Goal: Task Accomplishment & Management: Use online tool/utility

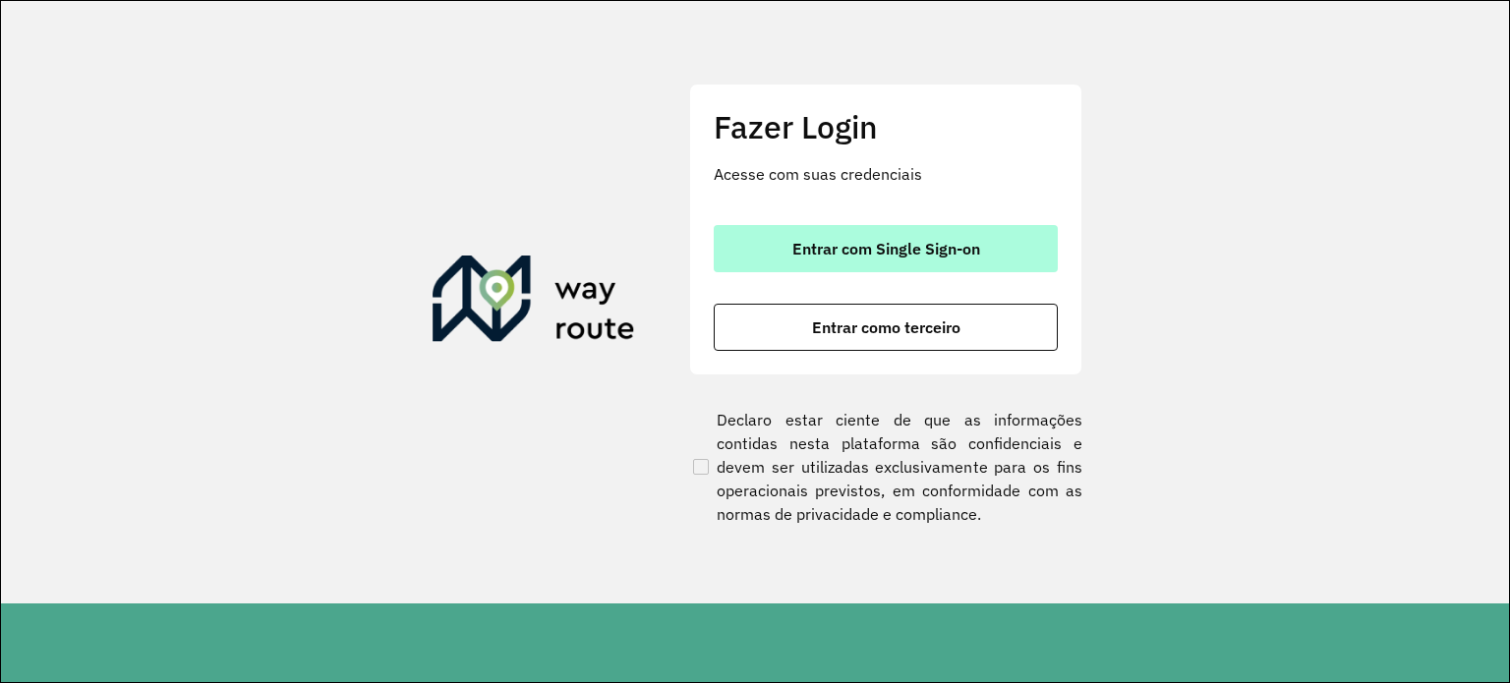
click at [920, 260] on button "Entrar com Single Sign-on" at bounding box center [886, 248] width 344 height 47
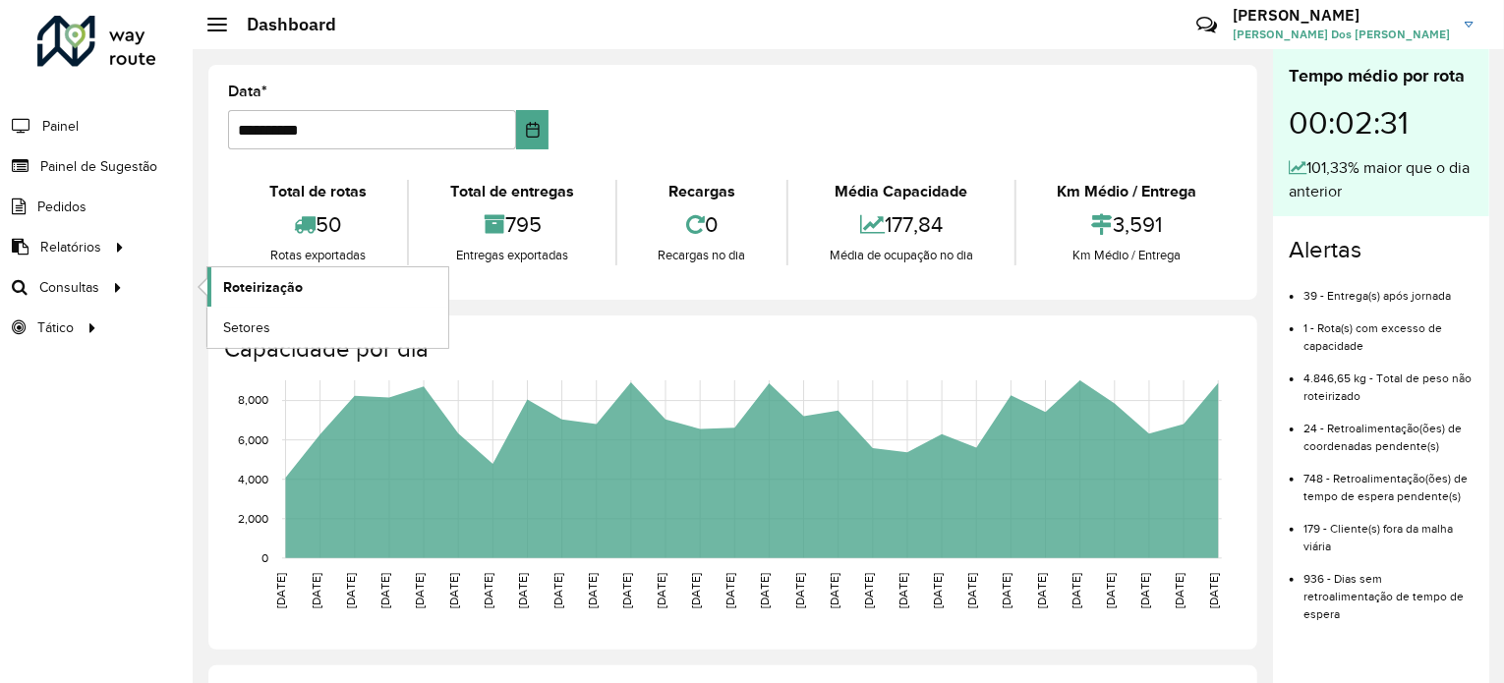
click at [259, 282] on span "Roteirização" at bounding box center [263, 287] width 80 height 21
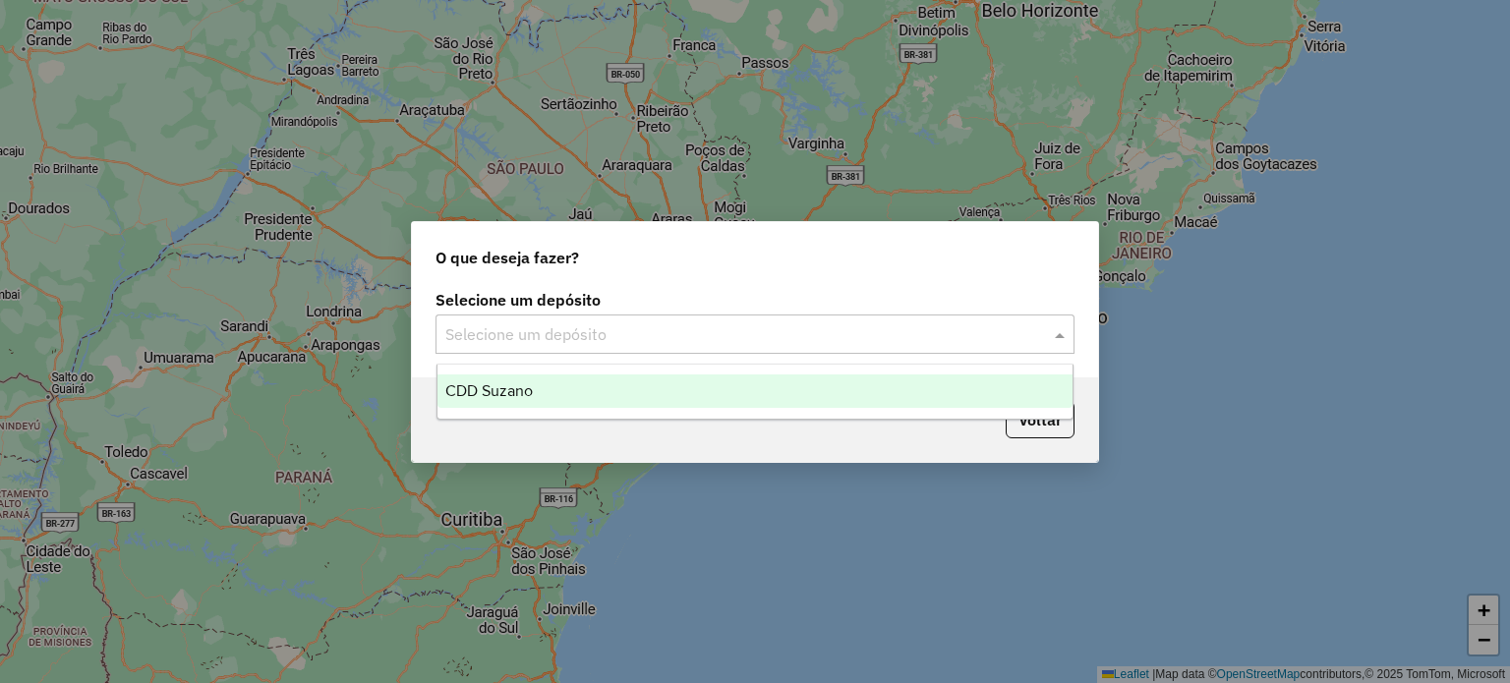
click at [641, 317] on div "Selecione um depósito" at bounding box center [754, 334] width 639 height 39
drag, startPoint x: 644, startPoint y: 345, endPoint x: 793, endPoint y: 353, distance: 149.6
click at [674, 349] on div "Selecione um depósito" at bounding box center [754, 334] width 639 height 39
click at [836, 383] on div "CDD Suzano" at bounding box center [755, 390] width 636 height 33
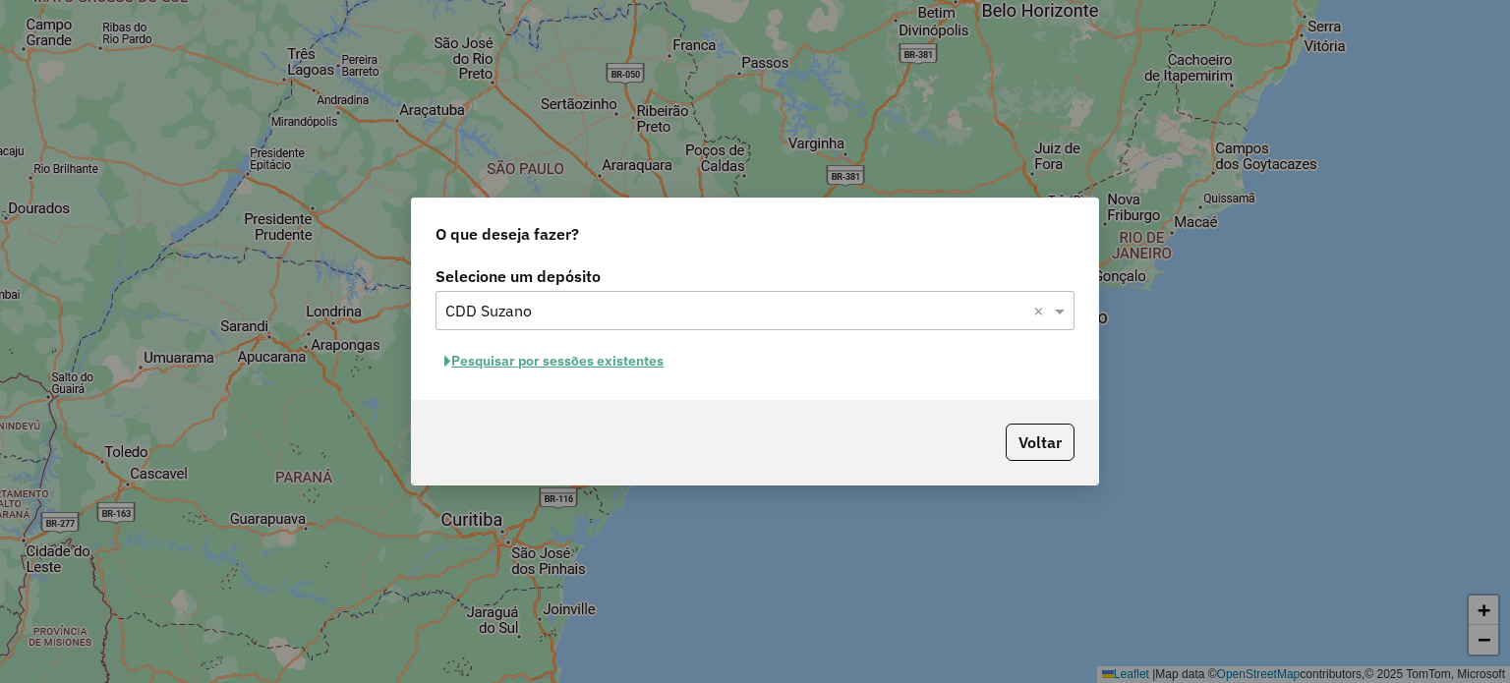
click at [587, 369] on button "Pesquisar por sessões existentes" at bounding box center [553, 361] width 237 height 30
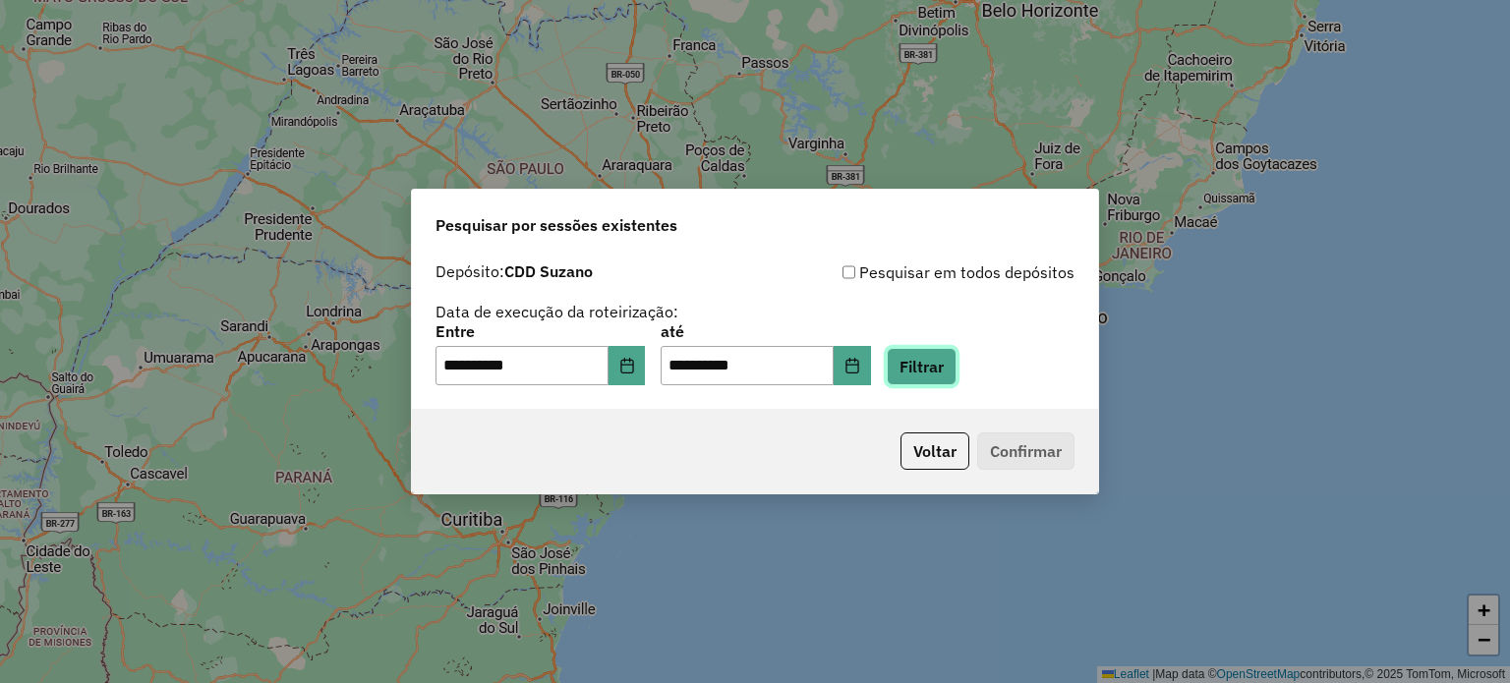
click at [948, 361] on button "Filtrar" at bounding box center [922, 366] width 70 height 37
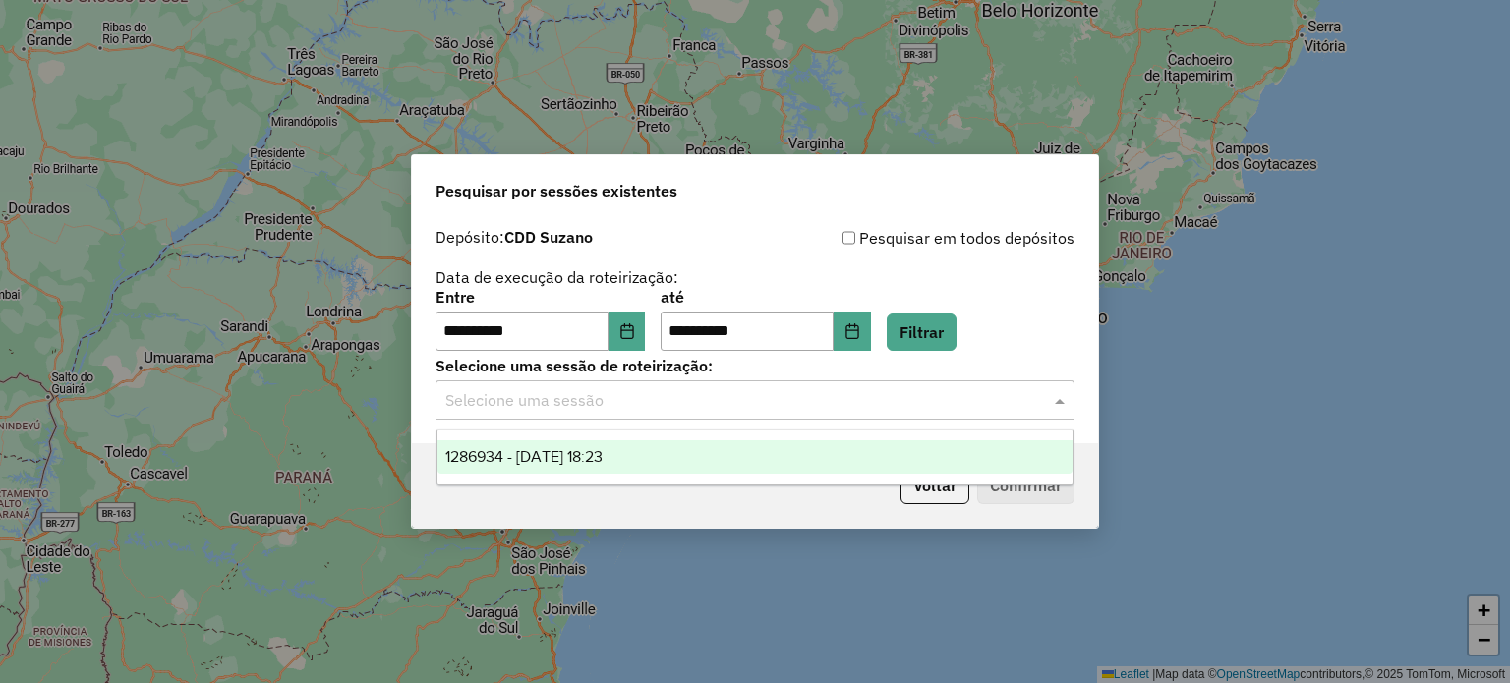
click at [664, 413] on div "Selecione uma sessão" at bounding box center [754, 399] width 639 height 39
click at [603, 471] on div "1286934 - [DATE] 18:23" at bounding box center [755, 456] width 636 height 33
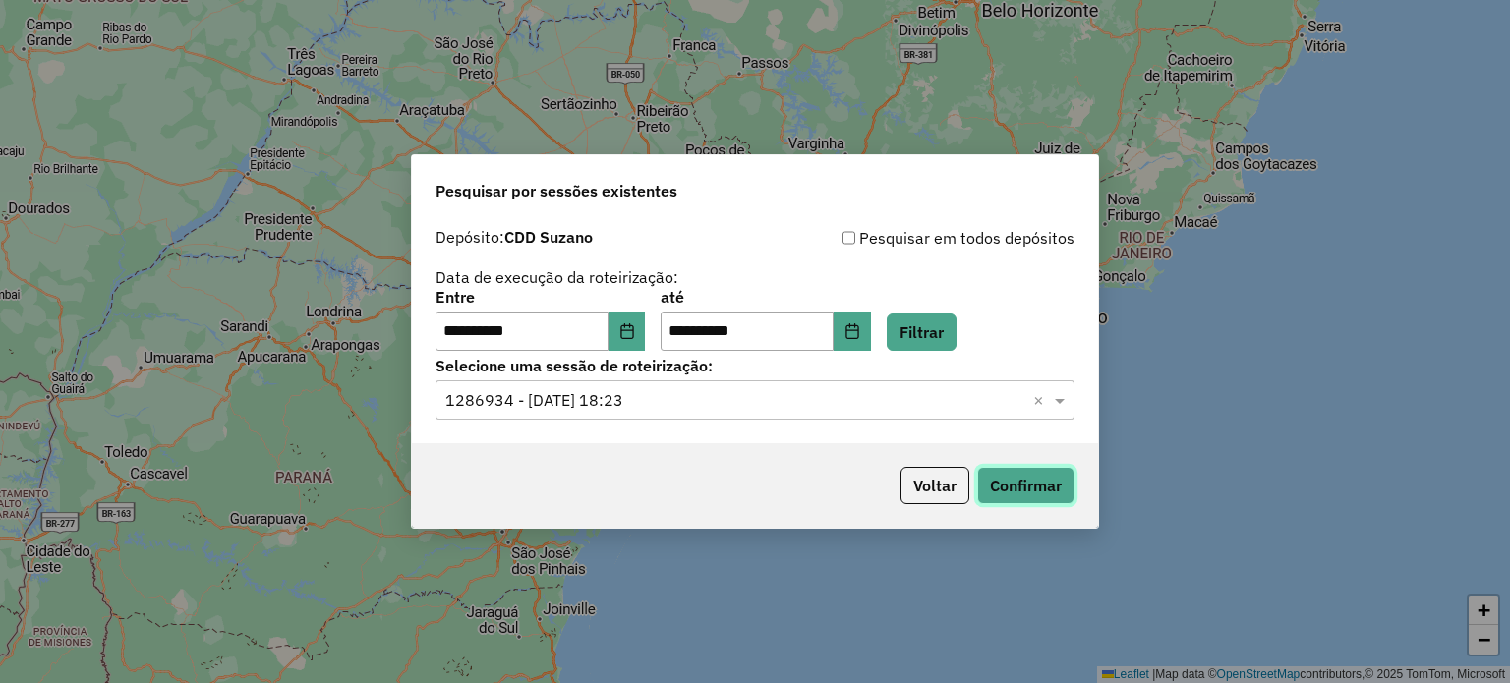
click at [1022, 472] on button "Confirmar" at bounding box center [1025, 485] width 97 height 37
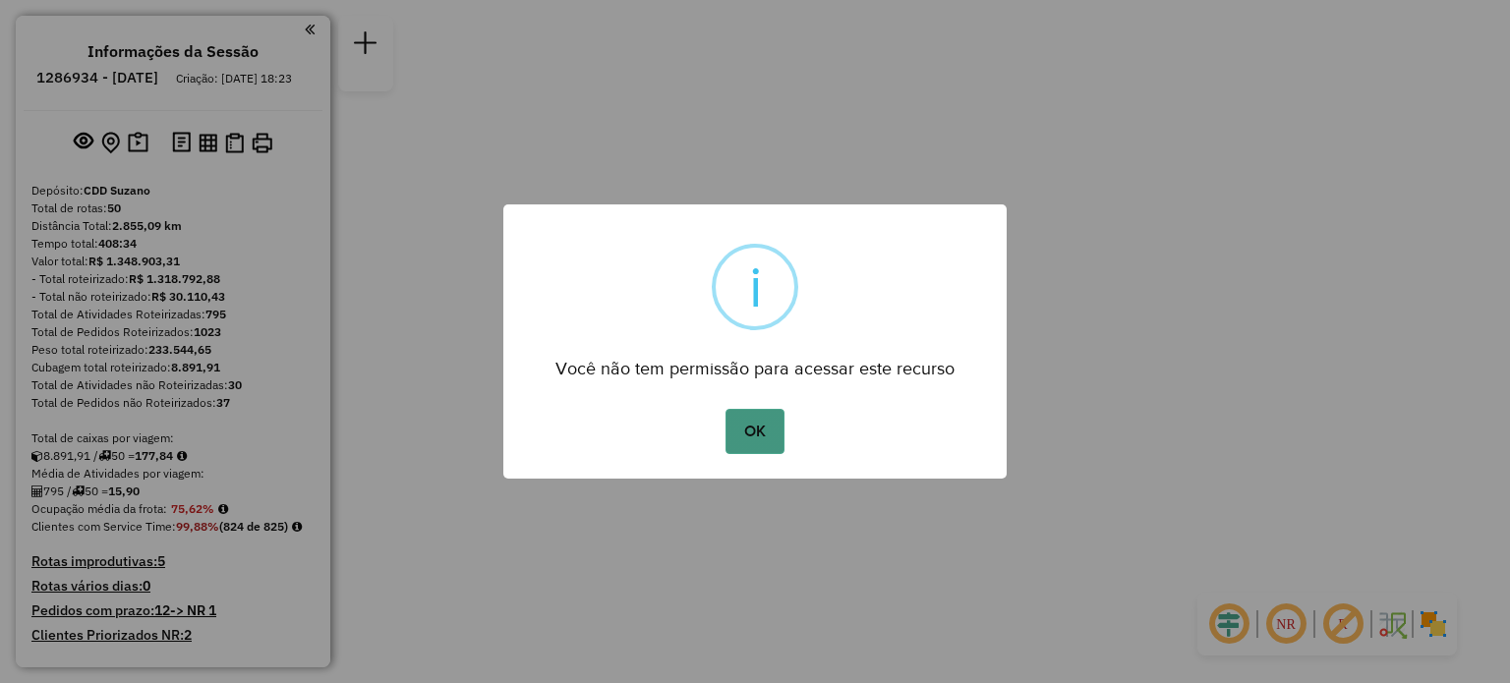
click at [760, 431] on button "OK" at bounding box center [754, 431] width 58 height 45
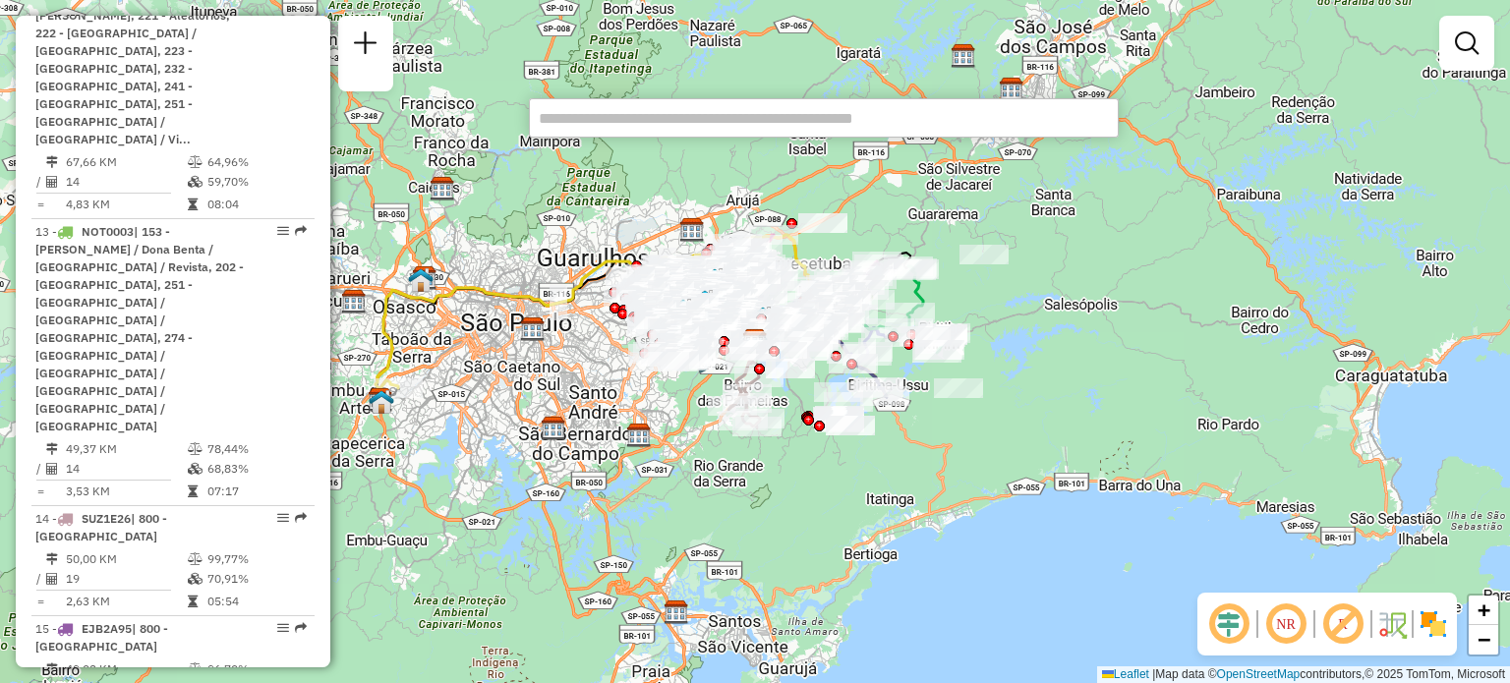
scroll to position [3882, 0]
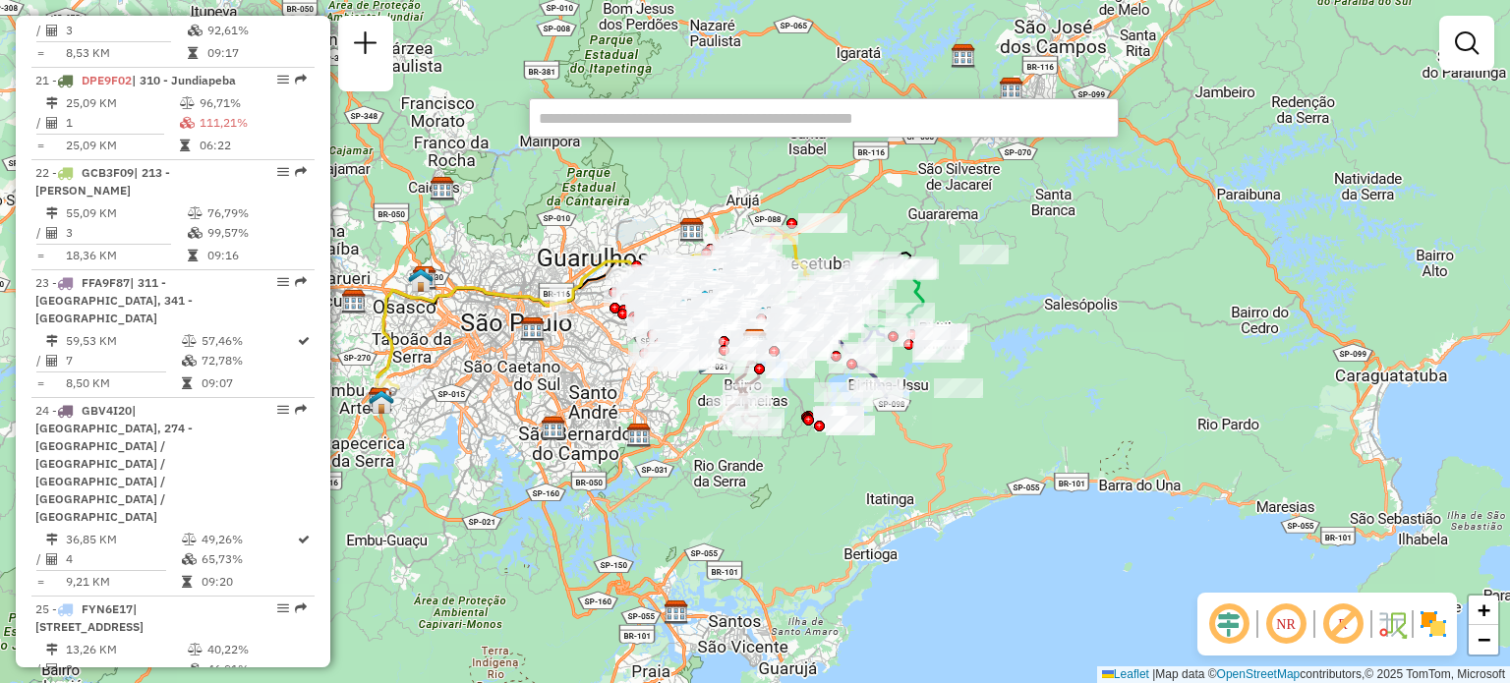
click at [855, 121] on input "text" at bounding box center [824, 117] width 590 height 39
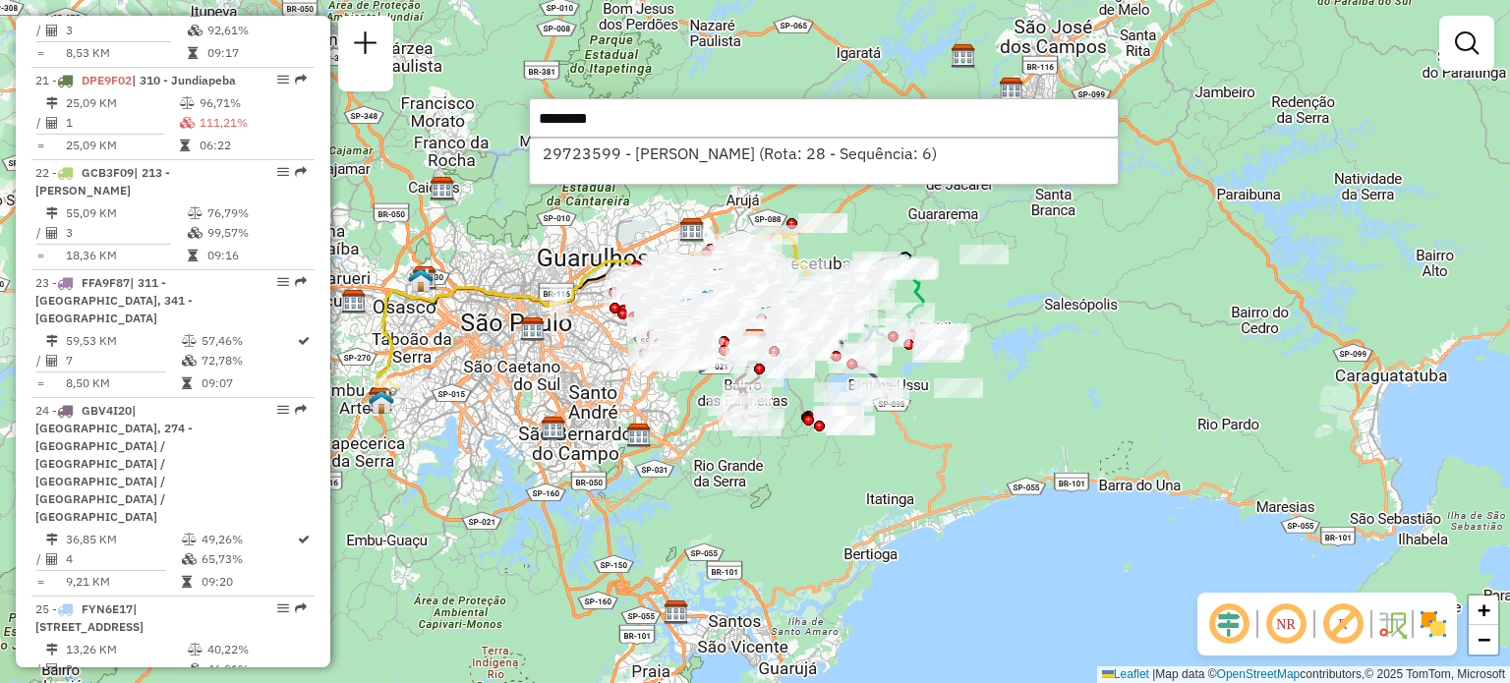
type input "********"
click at [570, 111] on input "********" at bounding box center [824, 117] width 590 height 39
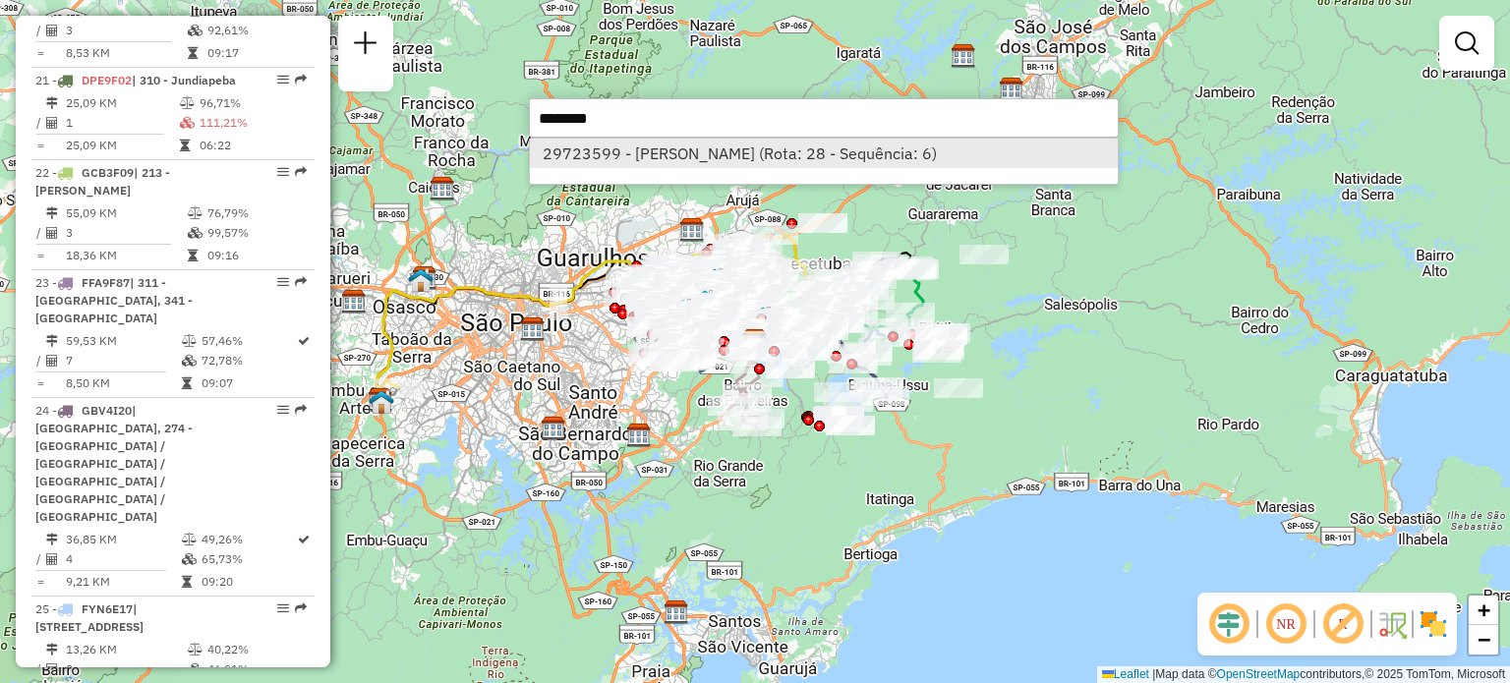
click at [653, 147] on li "29723599 - [PERSON_NAME] (Rota: 28 - Sequência: 6)" at bounding box center [824, 153] width 588 height 29
select select "**********"
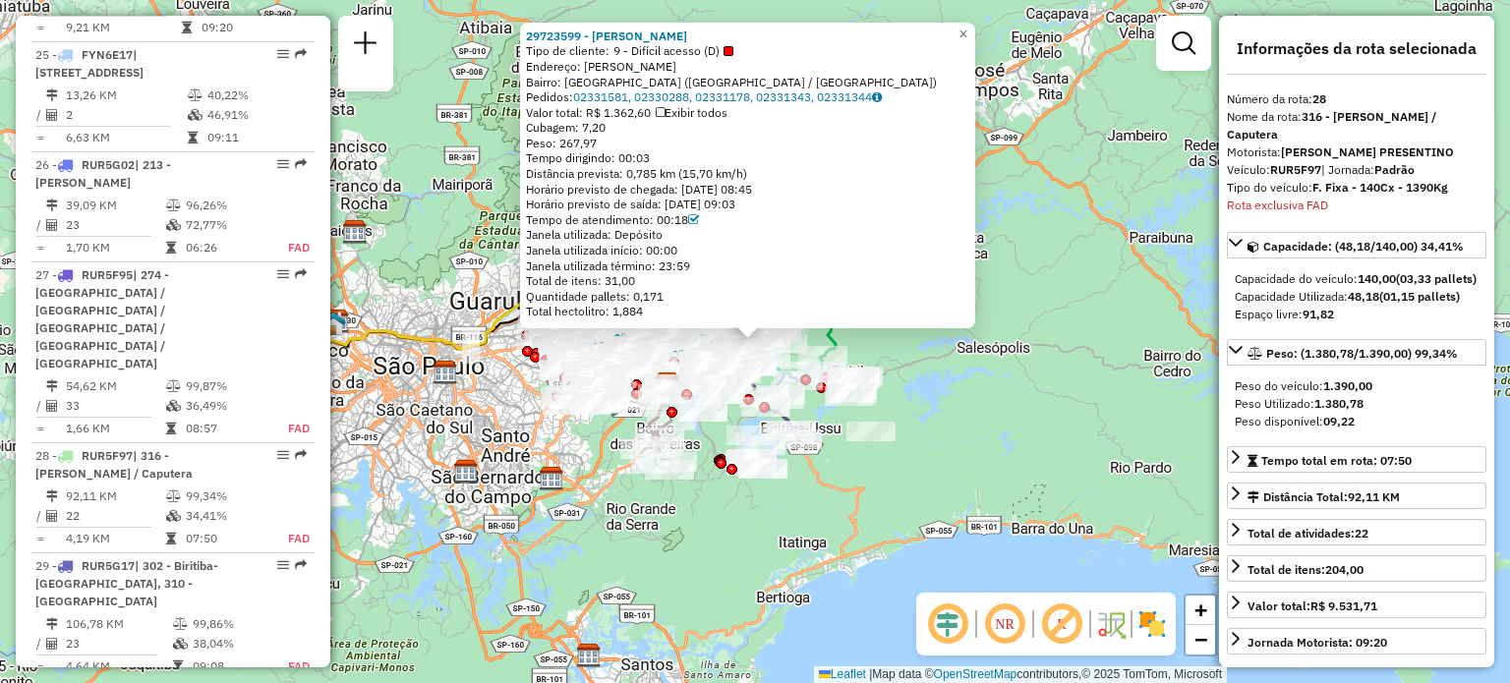
scroll to position [4434, 0]
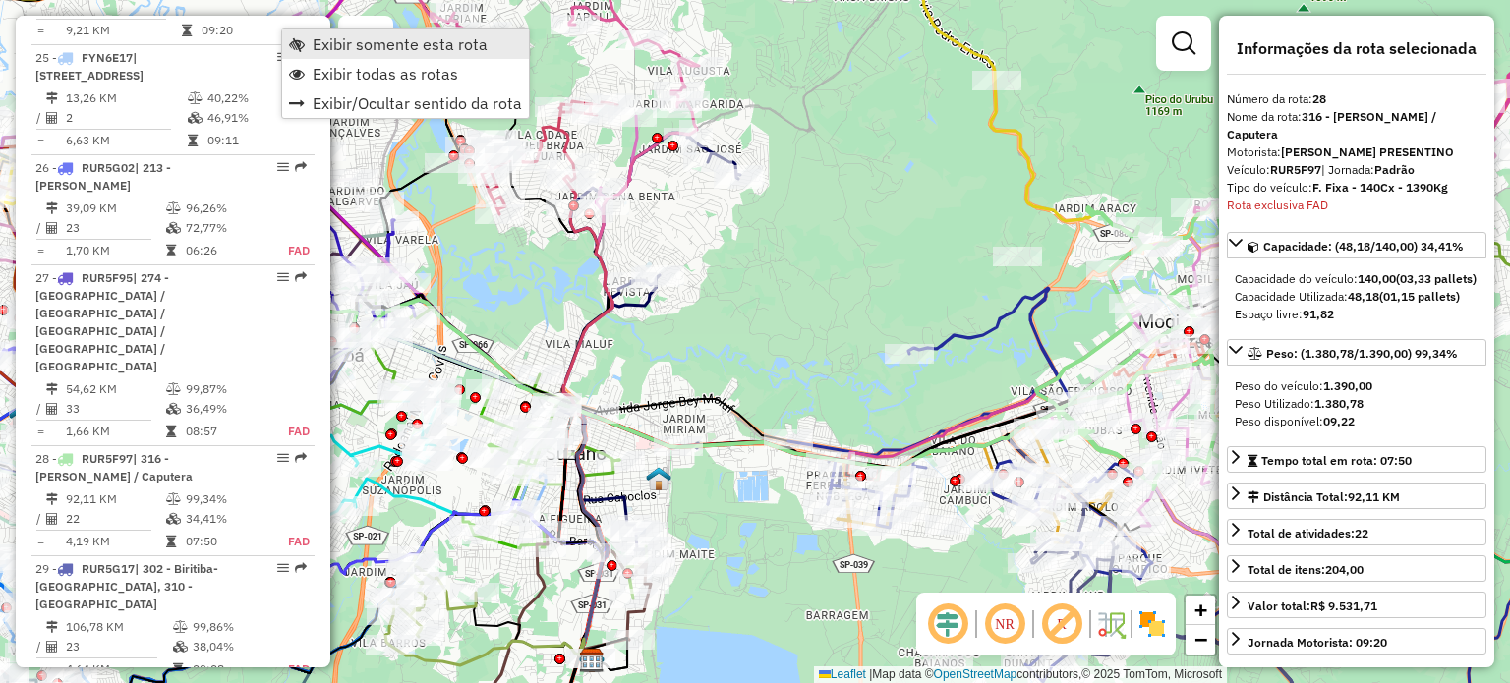
click at [321, 37] on span "Exibir somente esta rota" at bounding box center [400, 44] width 175 height 16
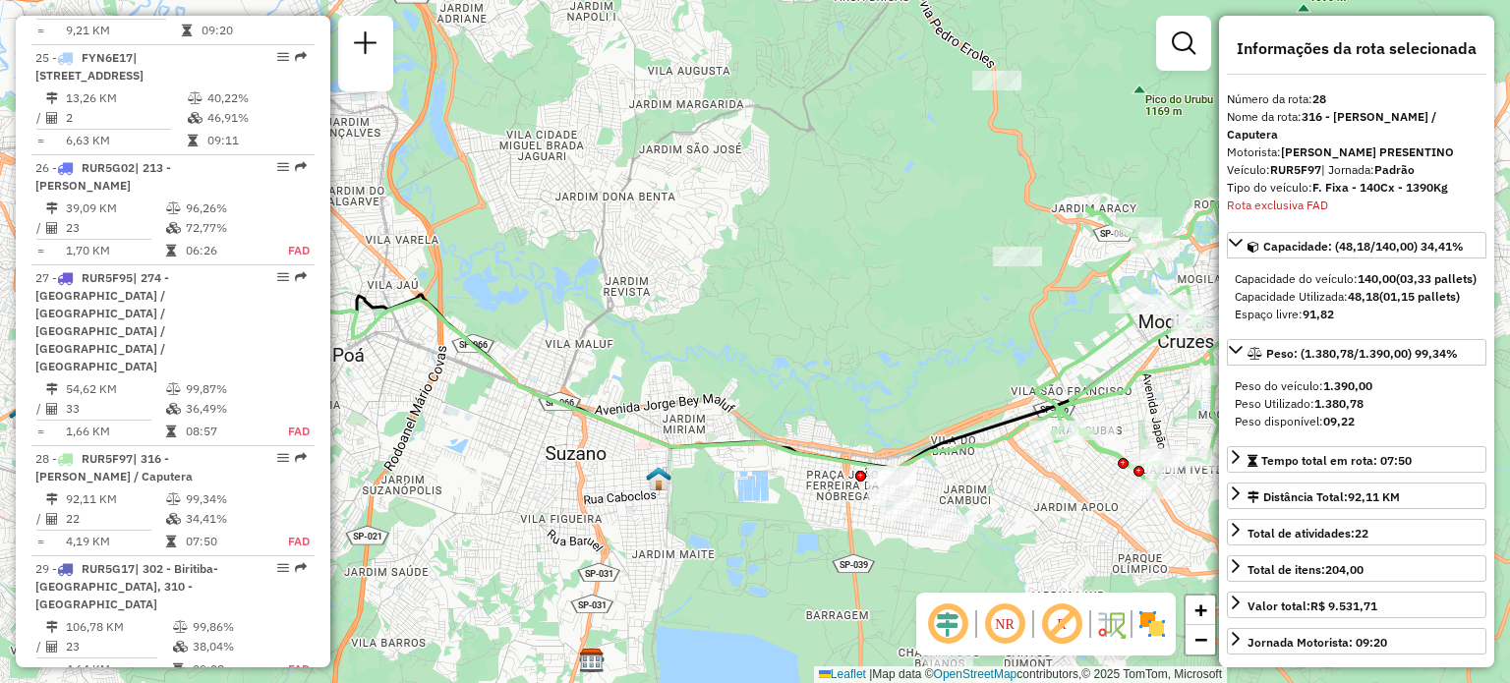
drag, startPoint x: 321, startPoint y: 37, endPoint x: 915, endPoint y: 214, distance: 619.5
click at [916, 214] on div "Janela de atendimento Grade de atendimento Capacidade Transportadoras Veículos …" at bounding box center [755, 341] width 1510 height 683
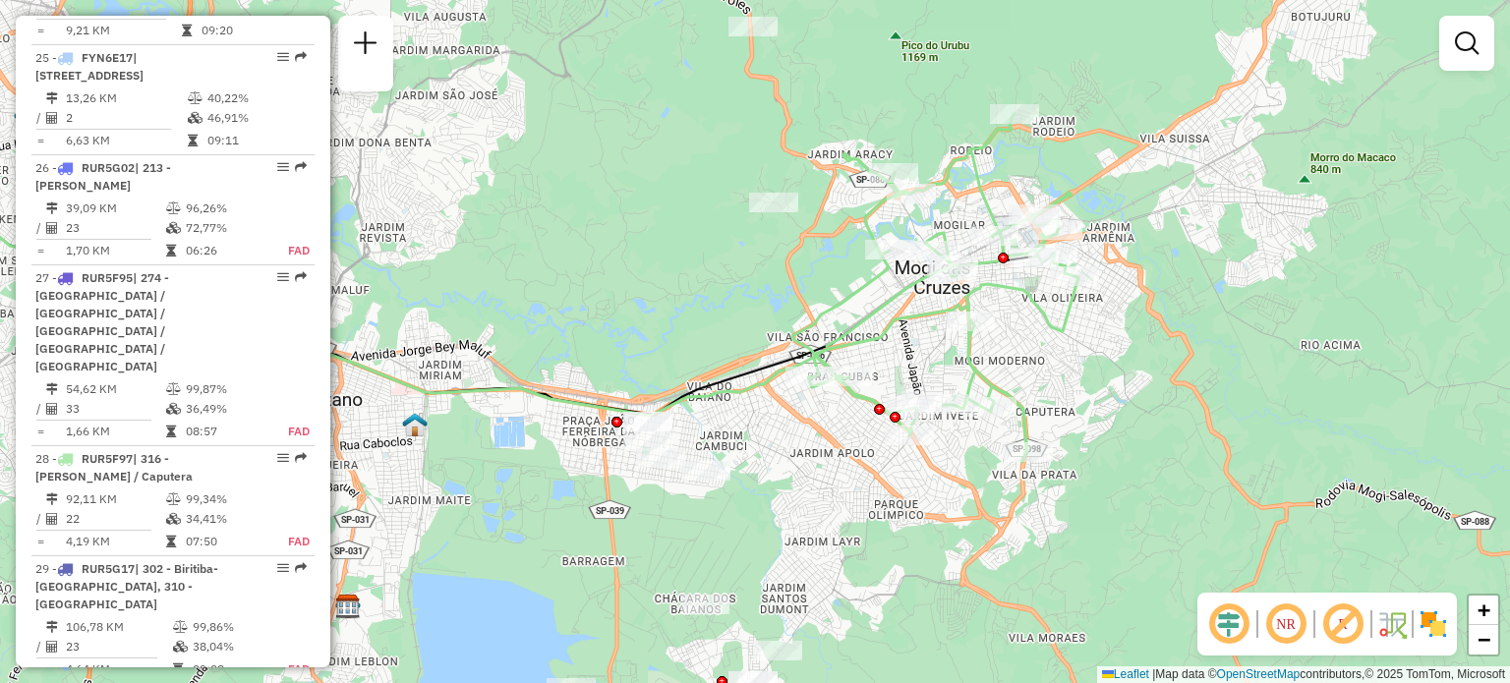
drag, startPoint x: 966, startPoint y: 255, endPoint x: 601, endPoint y: 172, distance: 374.8
click at [717, 200] on div "Janela de atendimento Grade de atendimento Capacidade Transportadoras Veículos …" at bounding box center [755, 341] width 1510 height 683
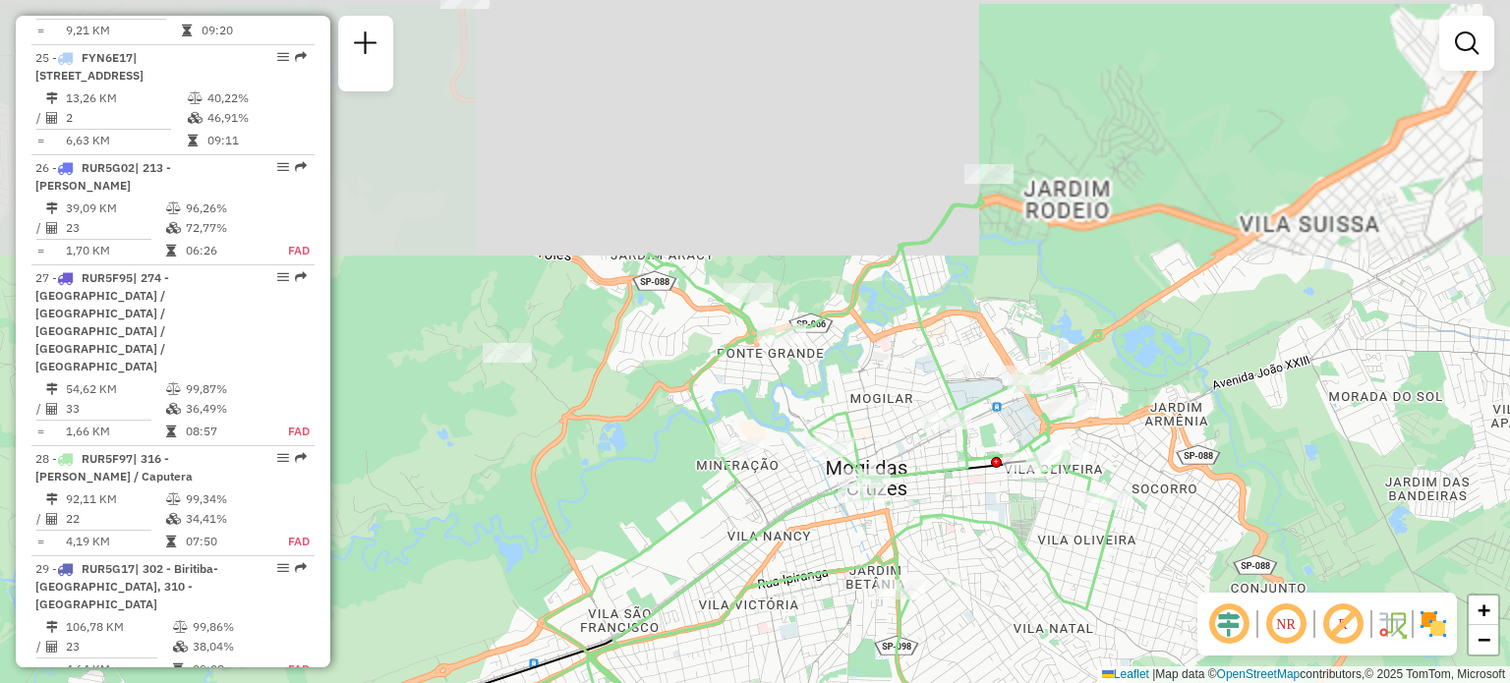
drag, startPoint x: 1058, startPoint y: 267, endPoint x: 1072, endPoint y: 530, distance: 262.8
click at [1072, 530] on div "Janela de atendimento Grade de atendimento Capacidade Transportadoras Veículos …" at bounding box center [755, 341] width 1510 height 683
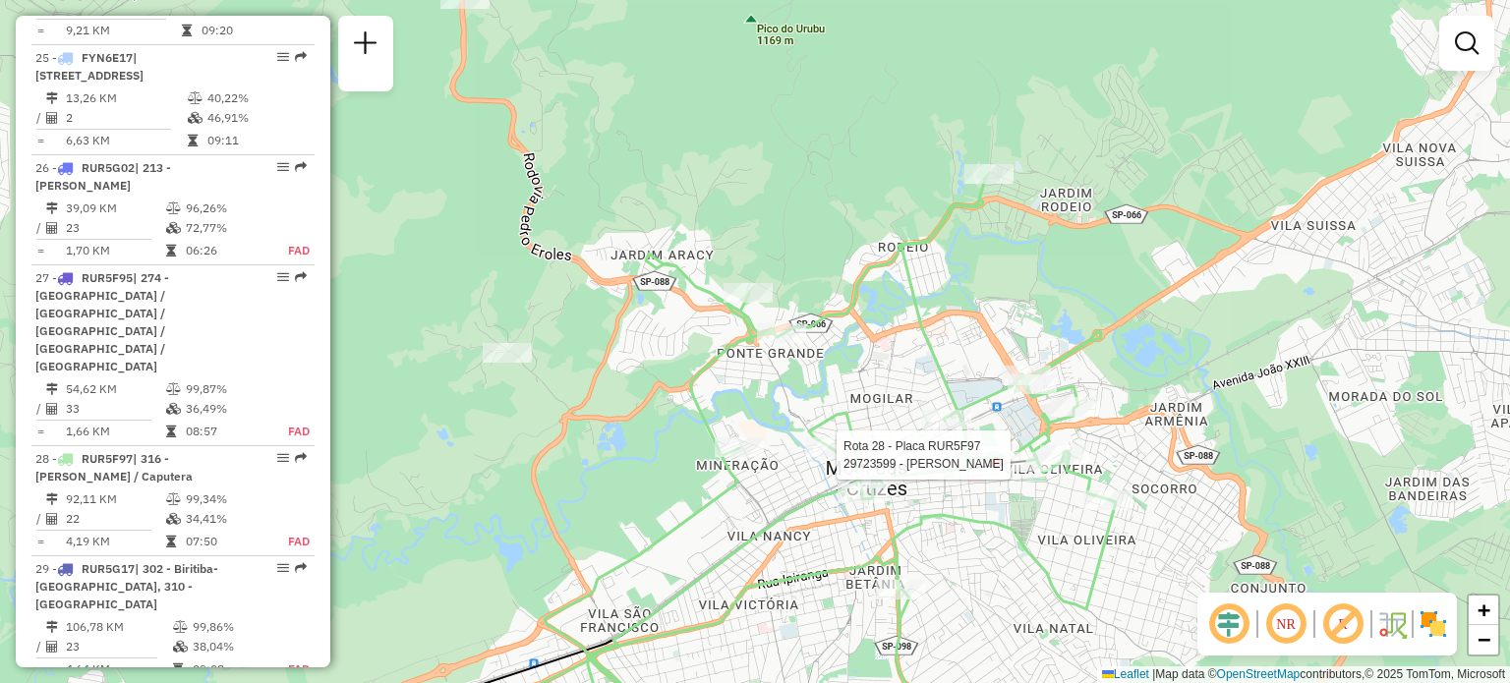
select select "**********"
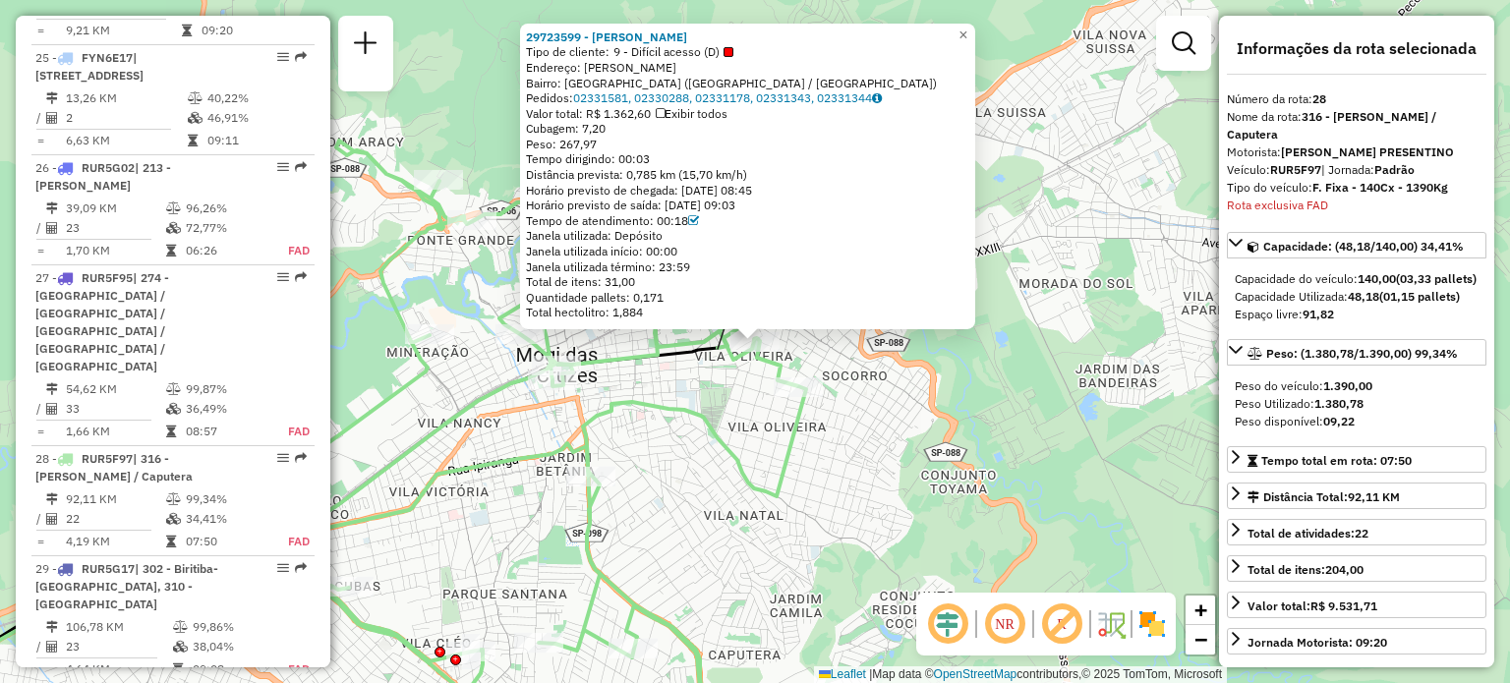
click at [1018, 447] on div "29723599 - [PERSON_NAME] Tipo de cliente: 9 - Difícil acesso (D) Endereço: [GEO…" at bounding box center [755, 341] width 1510 height 683
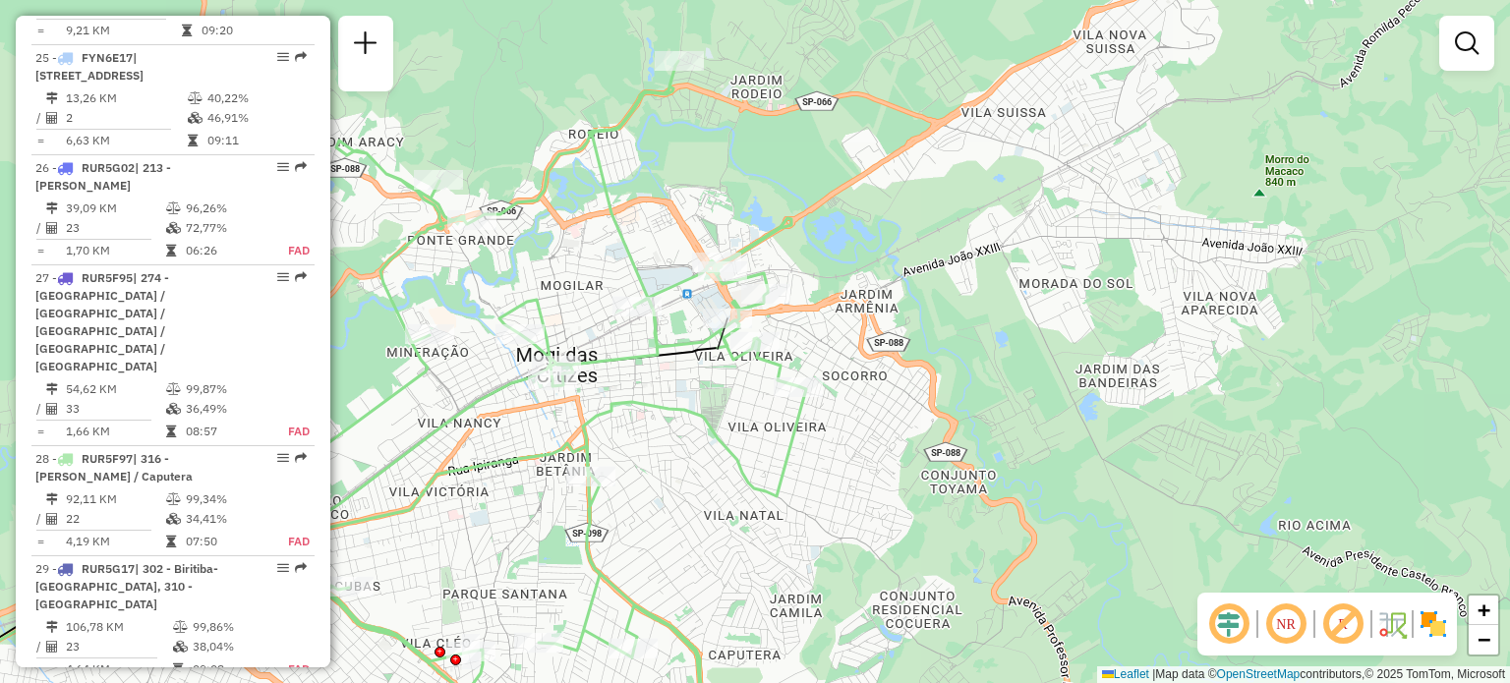
click at [1291, 629] on em at bounding box center [1285, 624] width 47 height 47
click at [1348, 628] on em at bounding box center [1342, 624] width 47 height 47
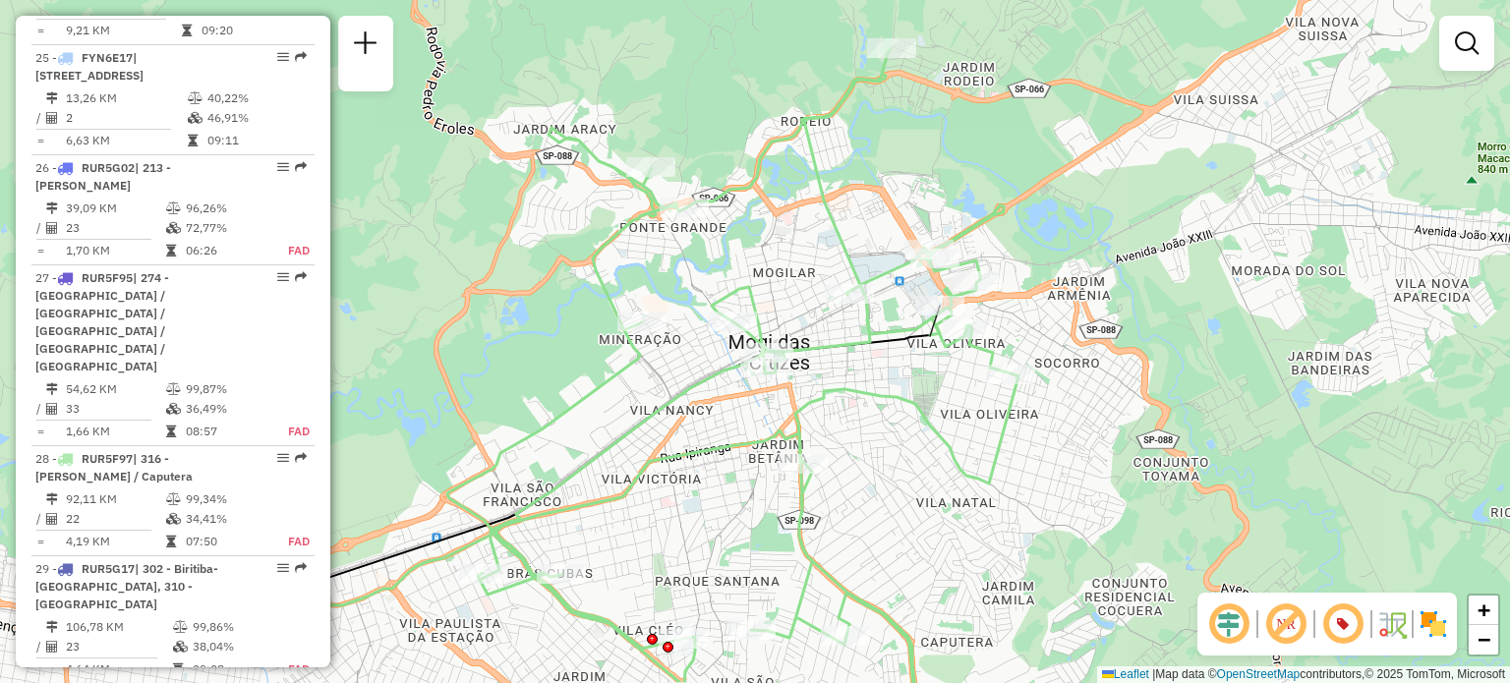
drag, startPoint x: 870, startPoint y: 349, endPoint x: 1082, endPoint y: 336, distance: 212.7
click at [1082, 336] on div "Janela de atendimento Grade de atendimento Capacidade Transportadoras Veículos …" at bounding box center [755, 341] width 1510 height 683
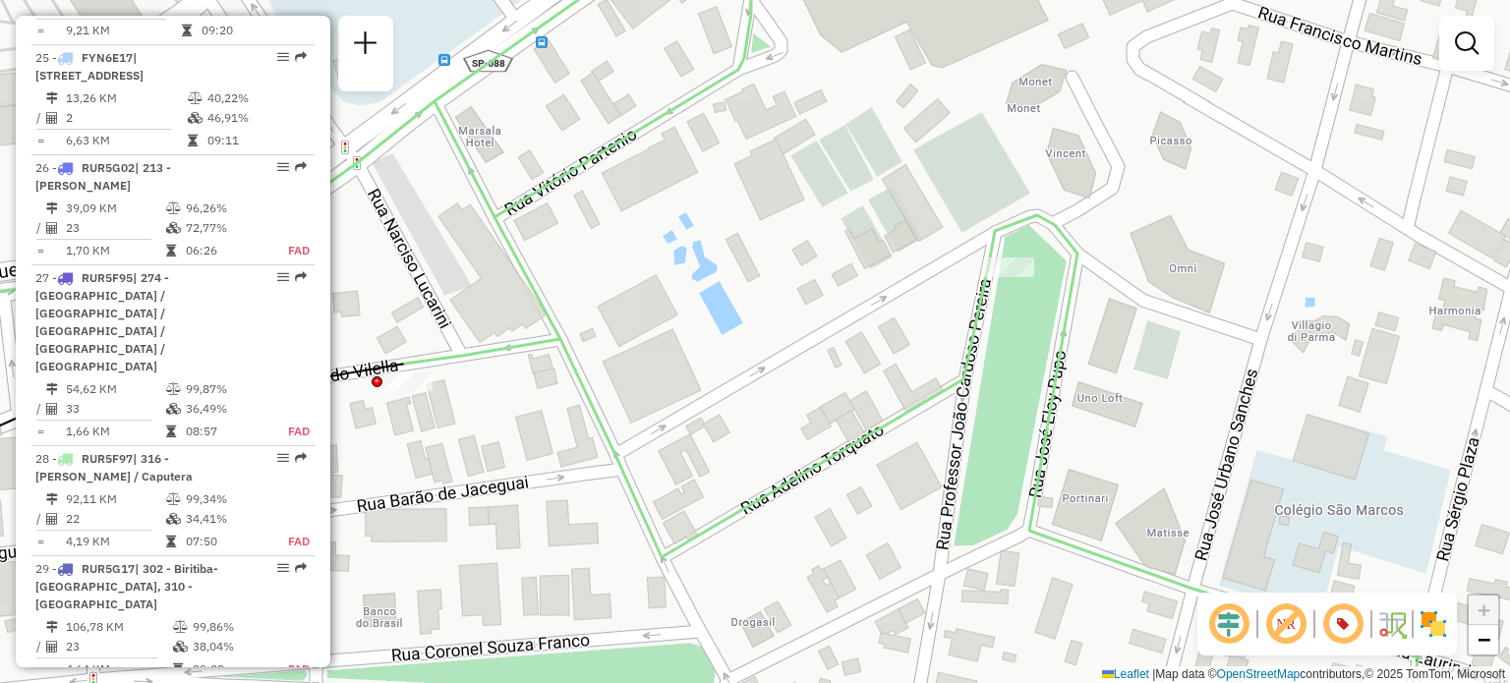
drag, startPoint x: 1010, startPoint y: 292, endPoint x: 1009, endPoint y: 308, distance: 15.8
click at [1009, 308] on div "Janela de atendimento Grade de atendimento Capacidade Transportadoras Veículos …" at bounding box center [755, 341] width 1510 height 683
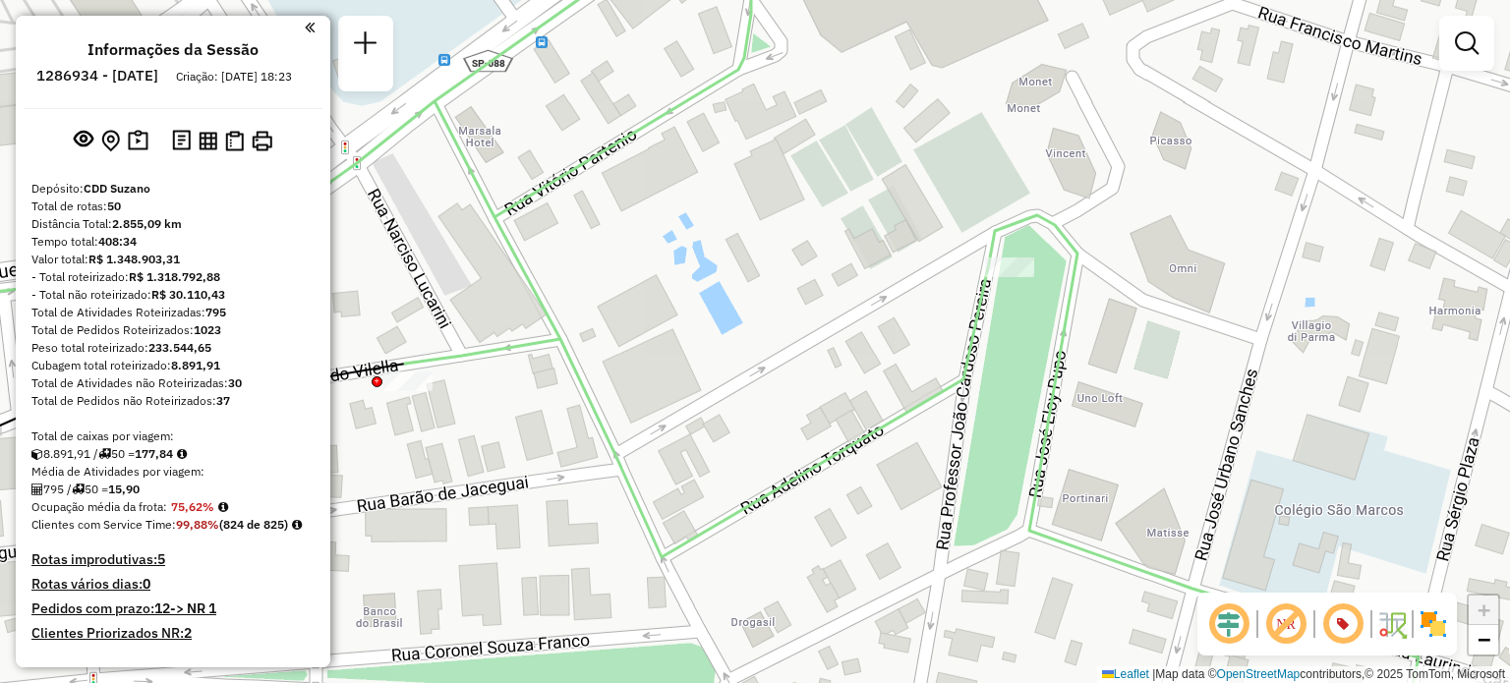
scroll to position [0, 0]
drag, startPoint x: 88, startPoint y: 77, endPoint x: 164, endPoint y: 78, distance: 75.7
click at [163, 78] on li "1286934 - [DATE]" at bounding box center [97, 82] width 132 height 26
copy h6 "1286934 -"
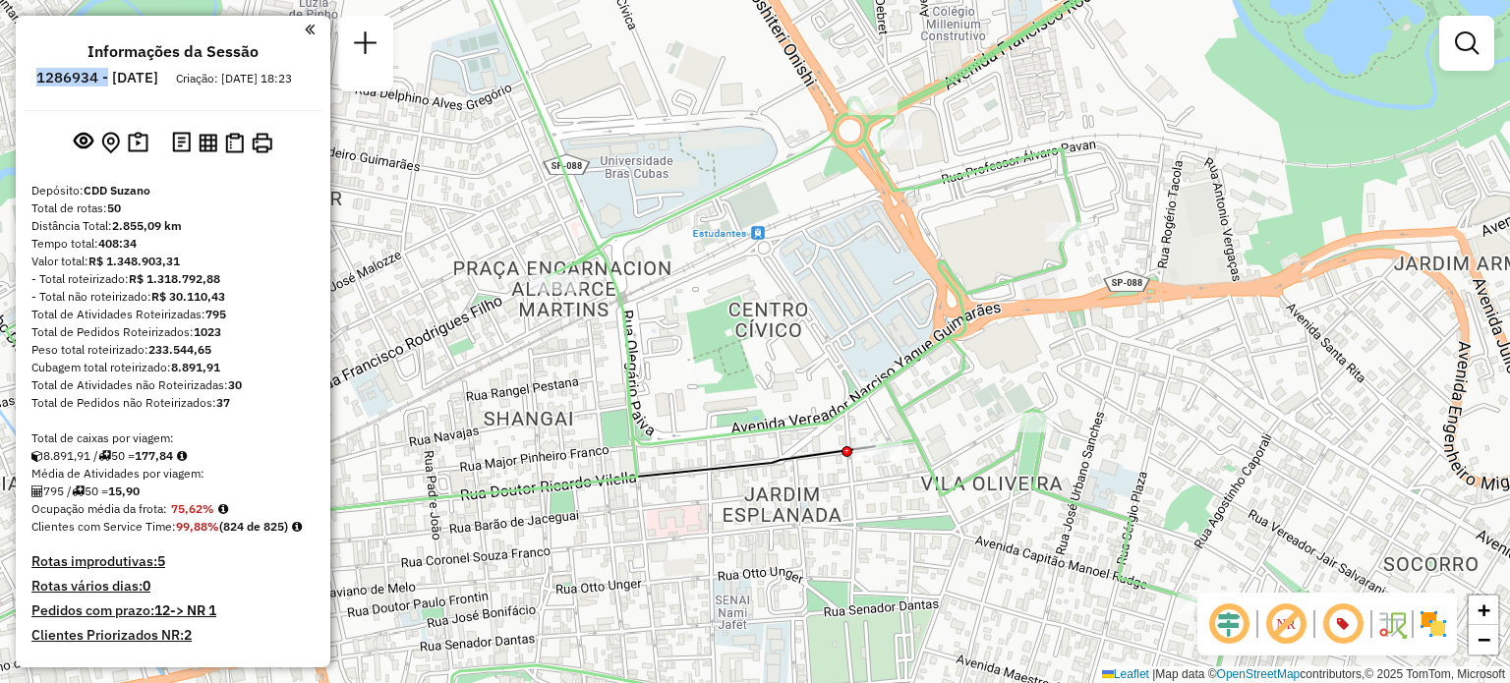
click at [109, 69] on h6 "1286934 - [DATE]" at bounding box center [97, 78] width 122 height 18
click at [107, 78] on h6 "1286934 - [DATE]" at bounding box center [97, 78] width 122 height 18
click at [92, 83] on h6 "1286934 - [DATE]" at bounding box center [97, 78] width 122 height 18
click at [98, 80] on h6 "1286934 - [DATE]" at bounding box center [97, 78] width 122 height 18
drag, startPoint x: 98, startPoint y: 80, endPoint x: 110, endPoint y: 78, distance: 12.0
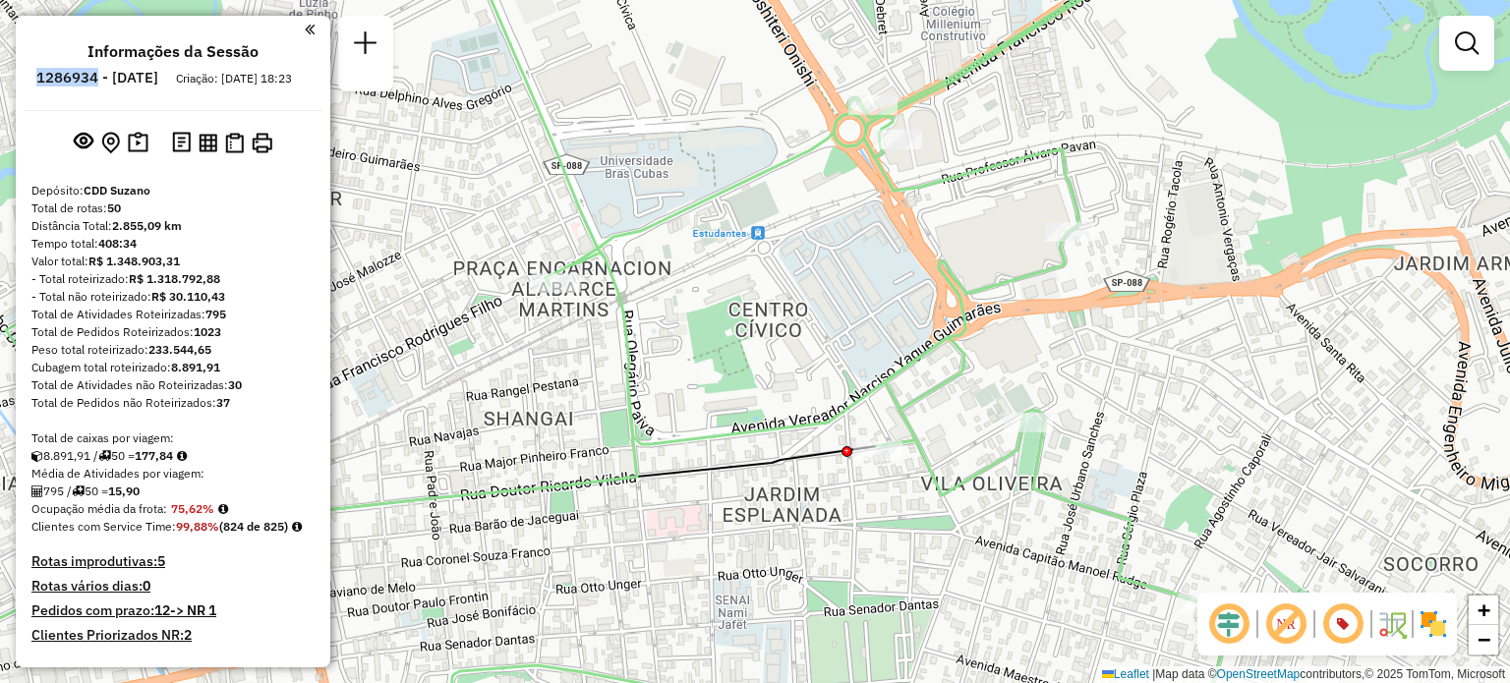
click at [110, 78] on h6 "1286934 - [DATE]" at bounding box center [97, 78] width 122 height 18
copy h6 "1286934"
select select "**********"
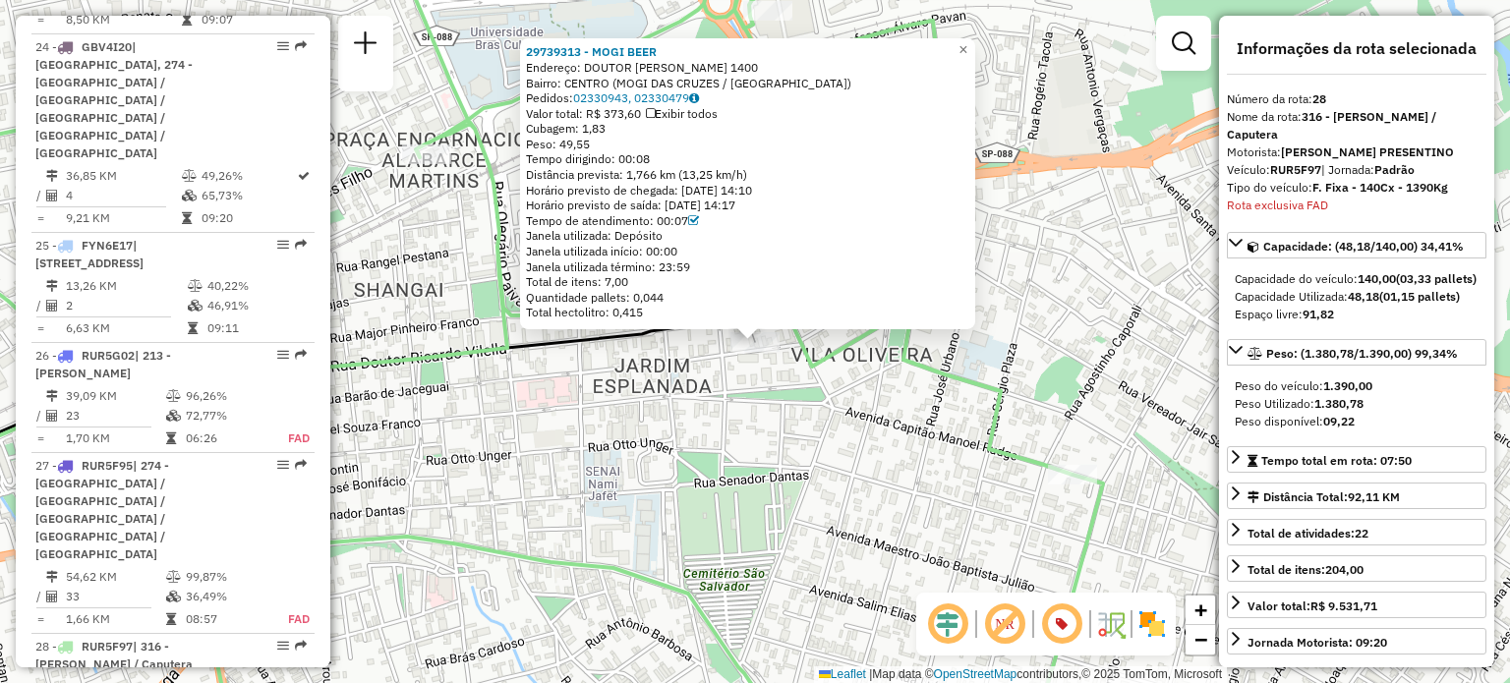
scroll to position [4237, 0]
